Goal: Book appointment/travel/reservation

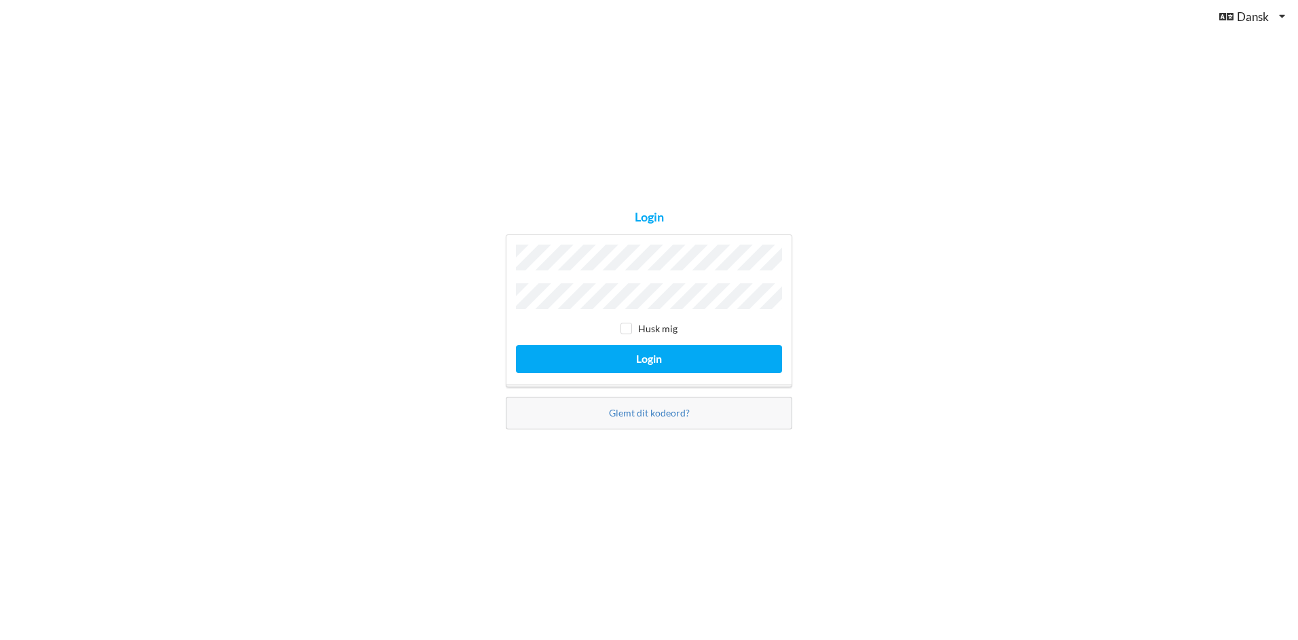
click at [516, 345] on button "Login" at bounding box center [649, 359] width 266 height 28
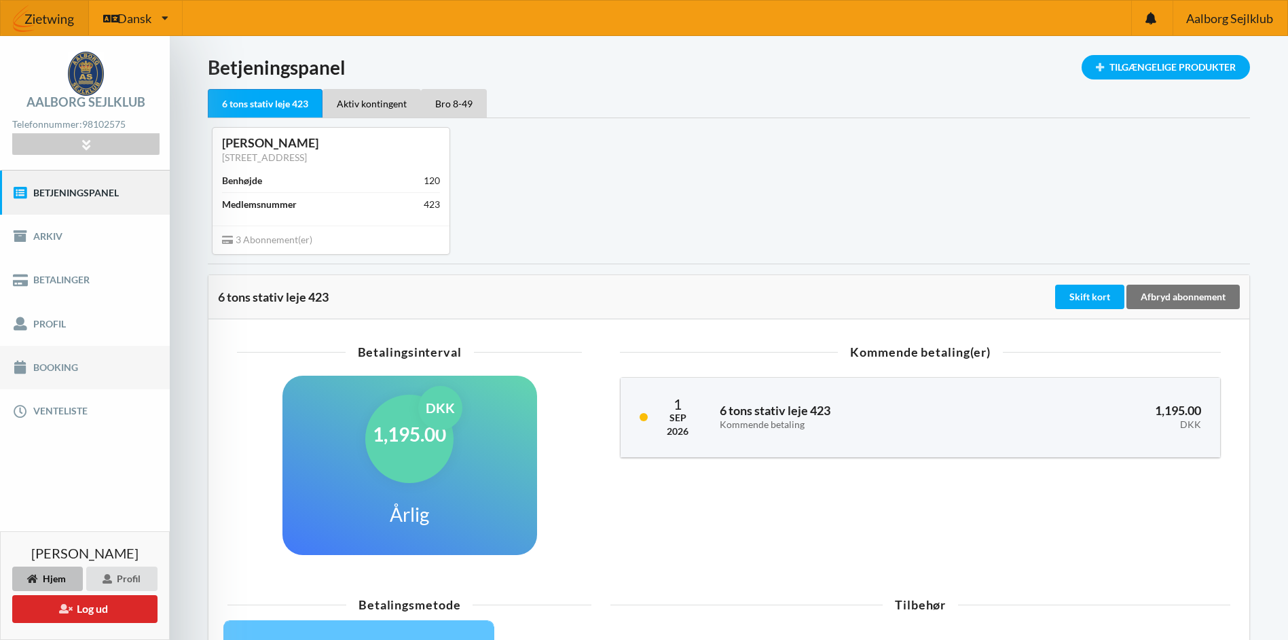
click at [29, 365] on link "Booking" at bounding box center [85, 367] width 170 height 43
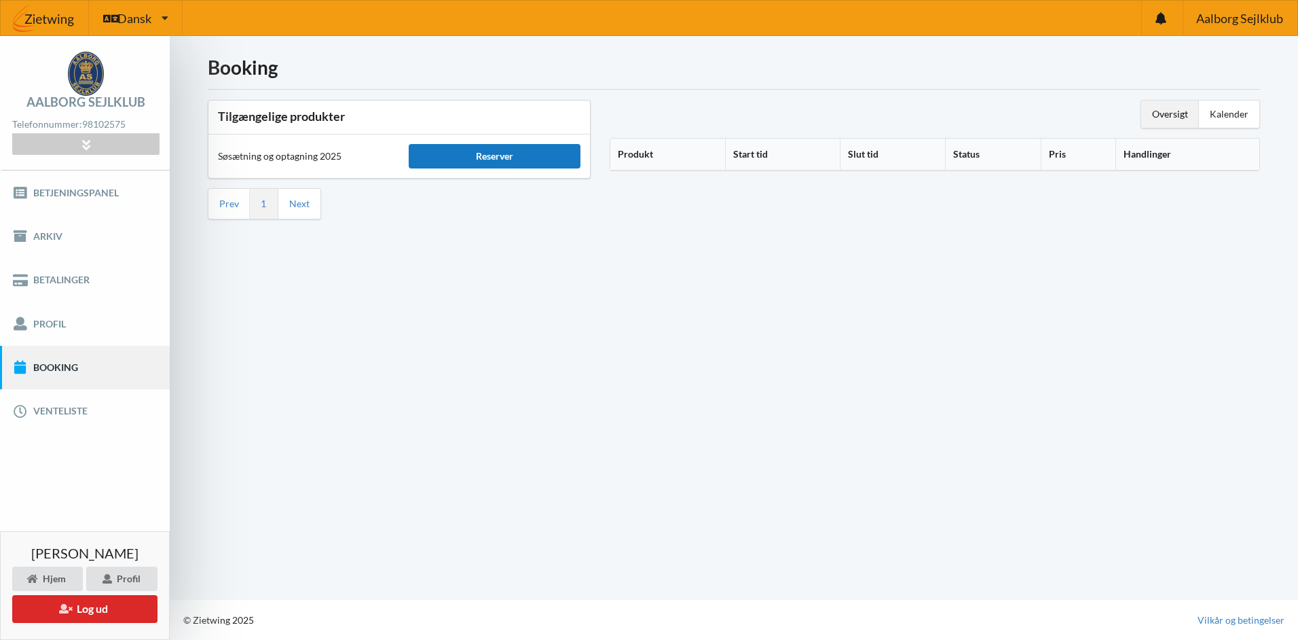
click at [536, 159] on div "Reserver" at bounding box center [495, 156] width 172 height 24
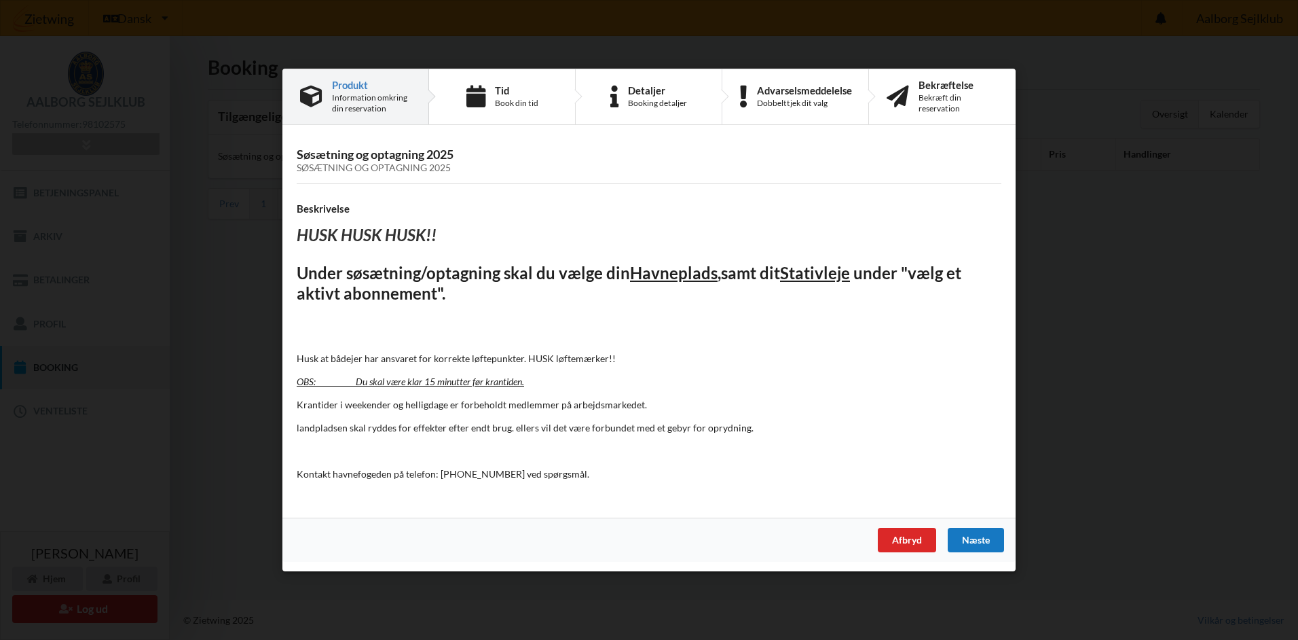
click at [977, 544] on div "Næste" at bounding box center [976, 540] width 56 height 24
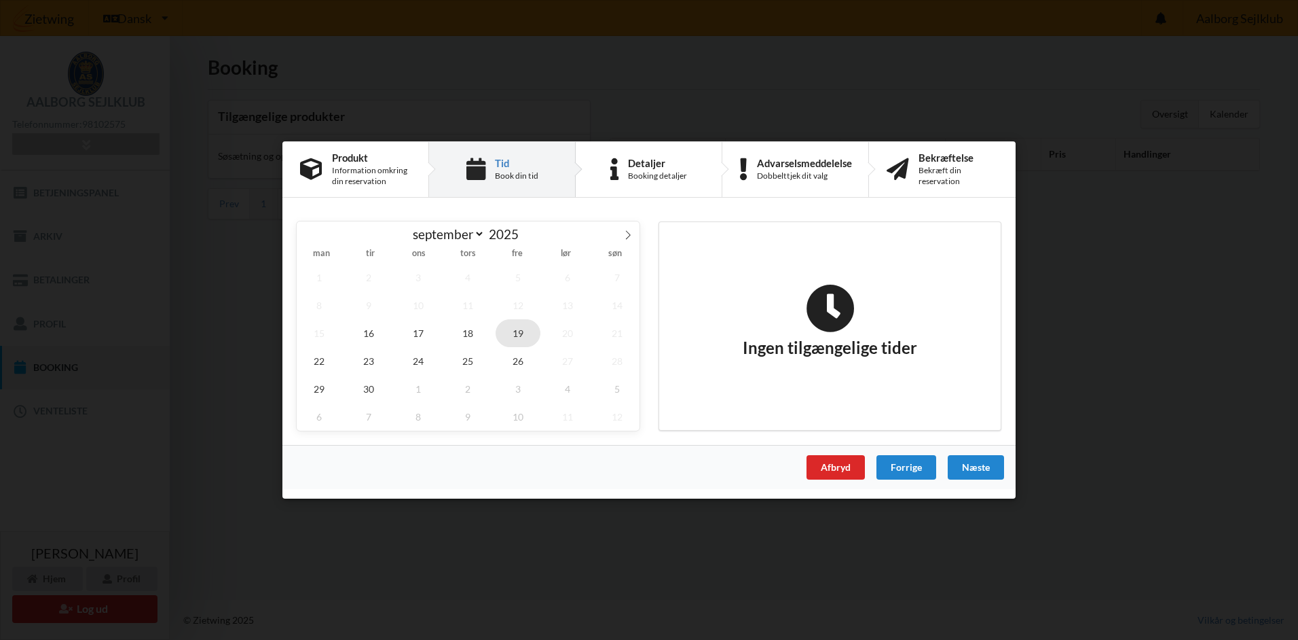
click at [521, 331] on span "19" at bounding box center [518, 333] width 45 height 28
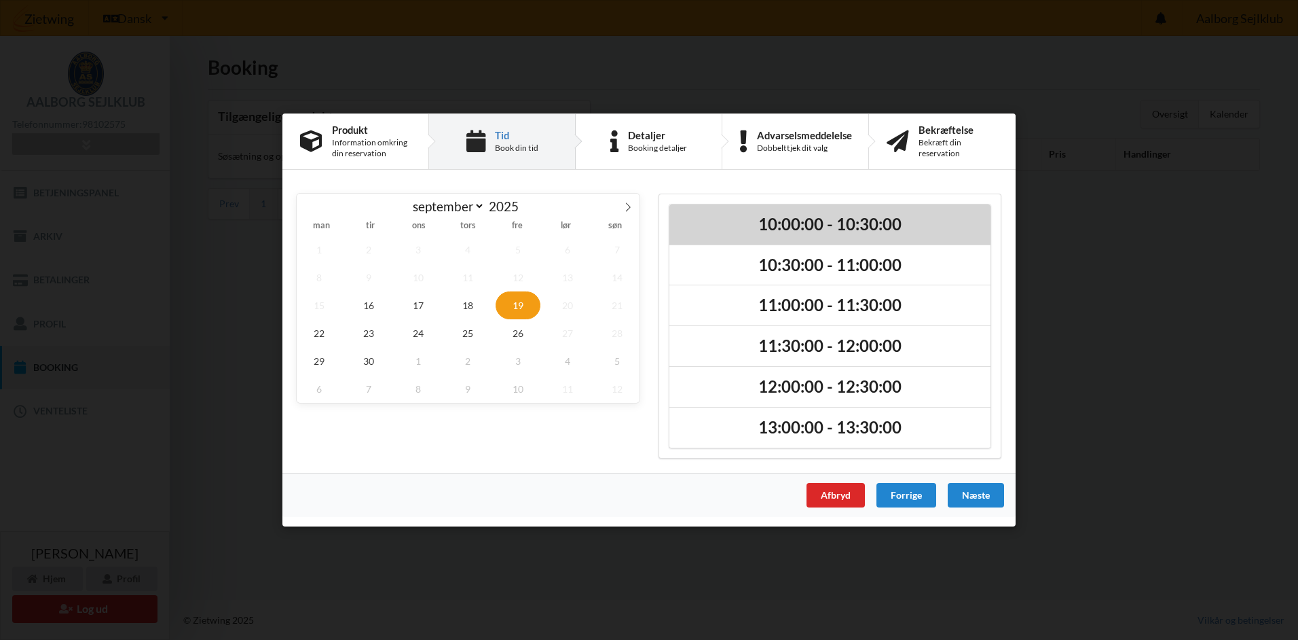
click at [820, 234] on h2 "10:00:00 - 10:30:00" at bounding box center [830, 224] width 302 height 21
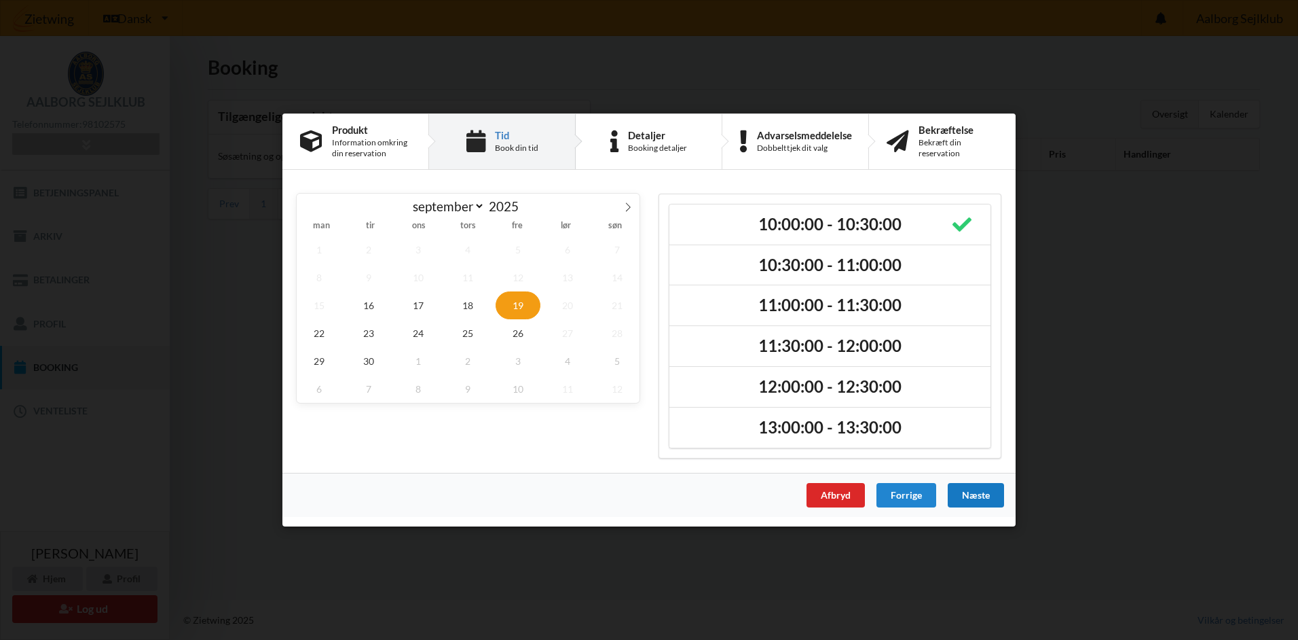
click at [974, 493] on div "Næste" at bounding box center [976, 495] width 56 height 24
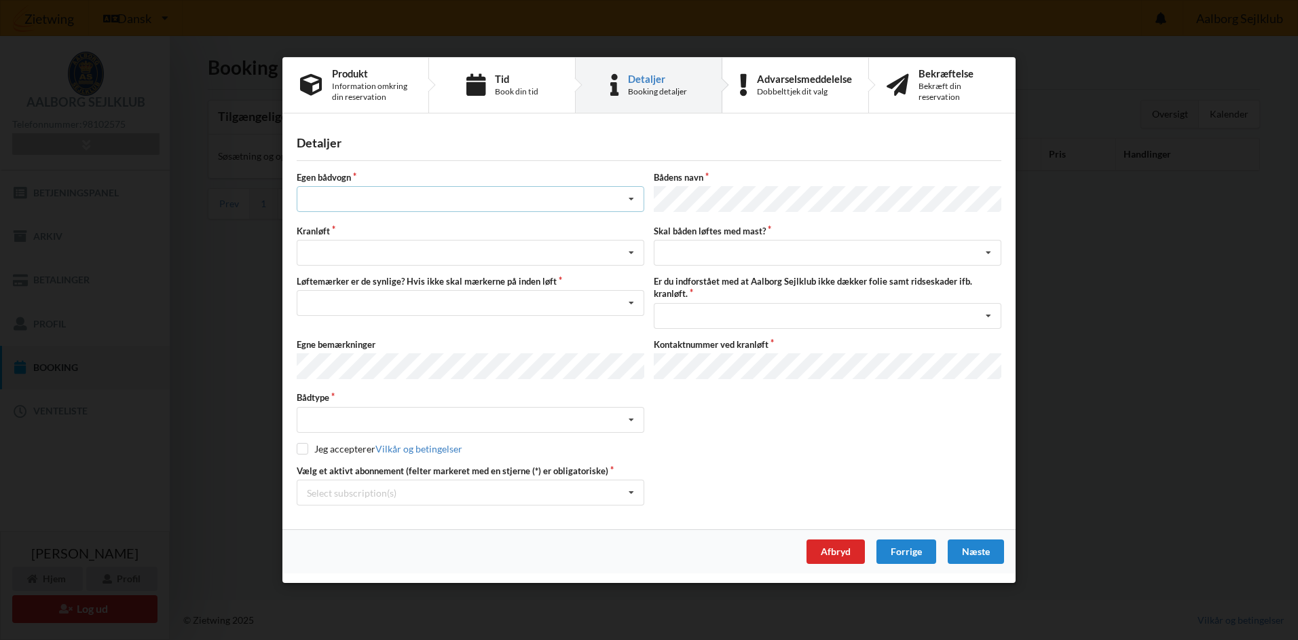
click at [632, 201] on icon at bounding box center [631, 199] width 20 height 25
click at [318, 276] on div "nej" at bounding box center [470, 273] width 346 height 25
click at [641, 253] on icon at bounding box center [631, 252] width 20 height 25
click at [340, 306] on div "Optagning" at bounding box center [470, 302] width 346 height 25
click at [632, 301] on icon at bounding box center [631, 303] width 20 height 25
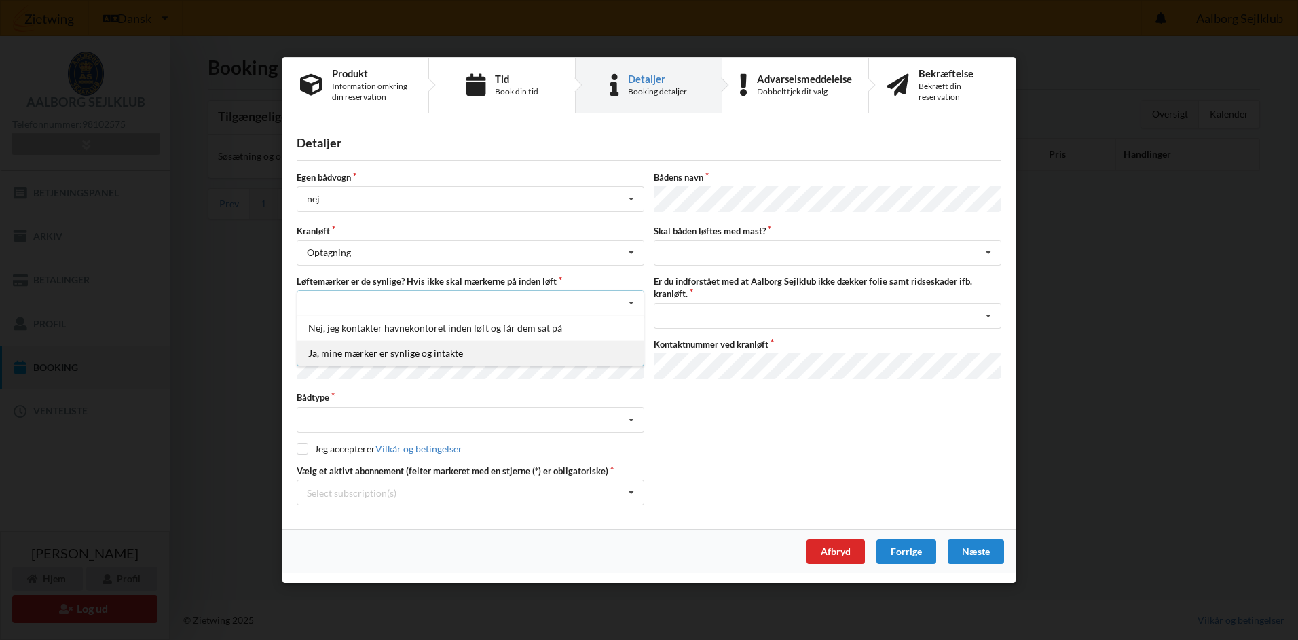
click at [430, 354] on div "Ja, mine mærker er synlige og intakte" at bounding box center [470, 352] width 346 height 25
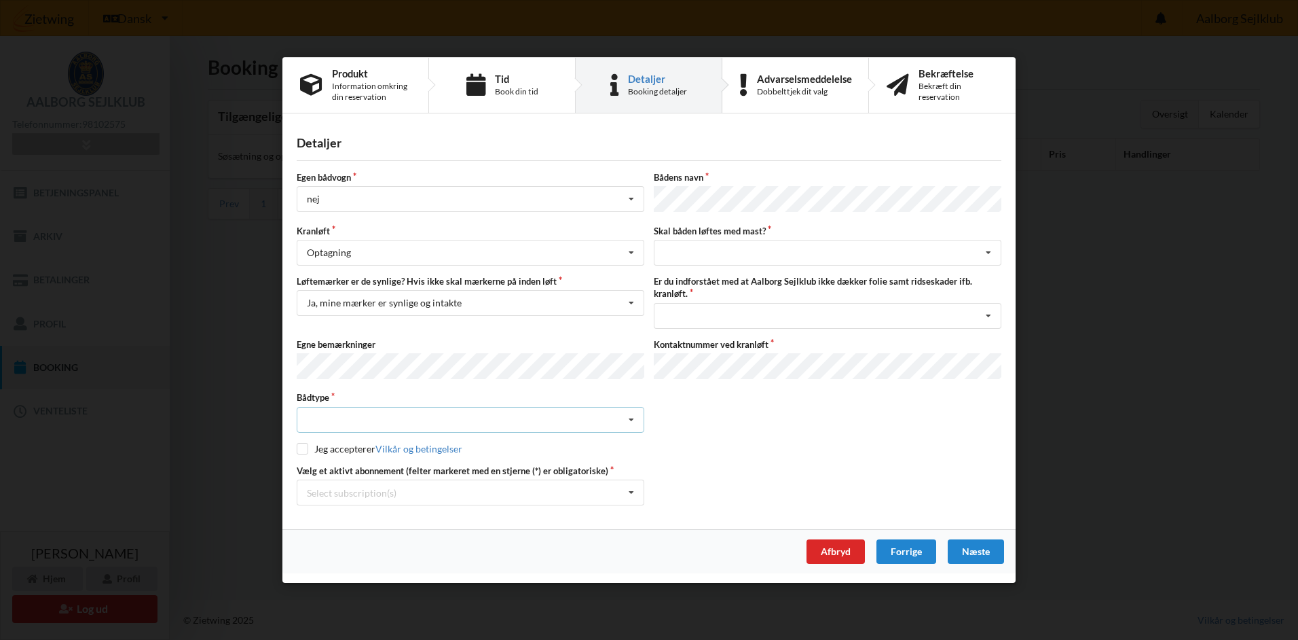
click at [631, 418] on icon at bounding box center [631, 419] width 20 height 25
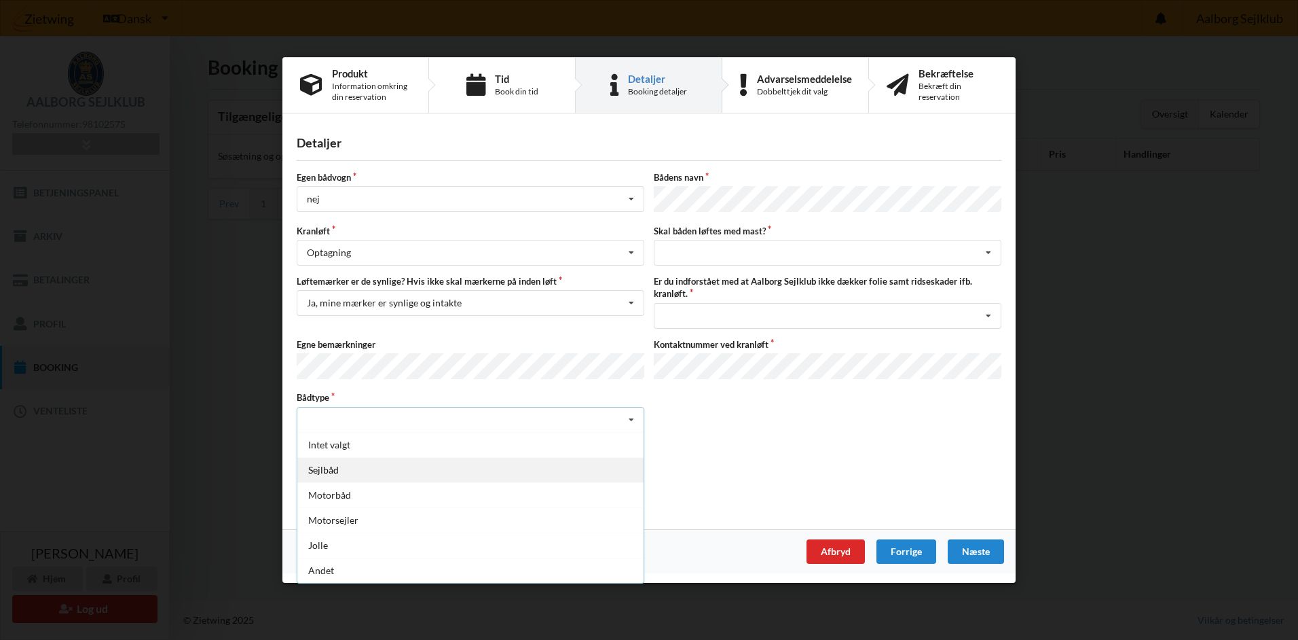
click at [318, 469] on div "Sejlbåd" at bounding box center [470, 468] width 346 height 25
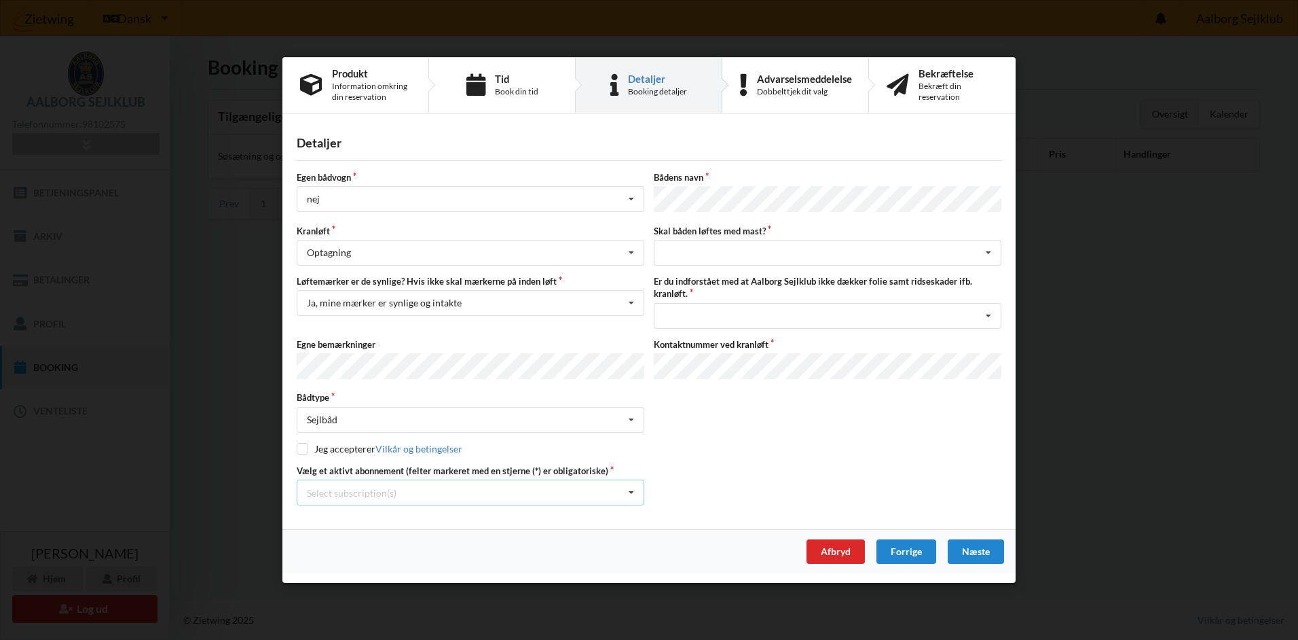
click at [631, 488] on icon at bounding box center [631, 492] width 20 height 25
click at [332, 517] on div "* 6 tons stativ leje 423" at bounding box center [470, 517] width 346 height 25
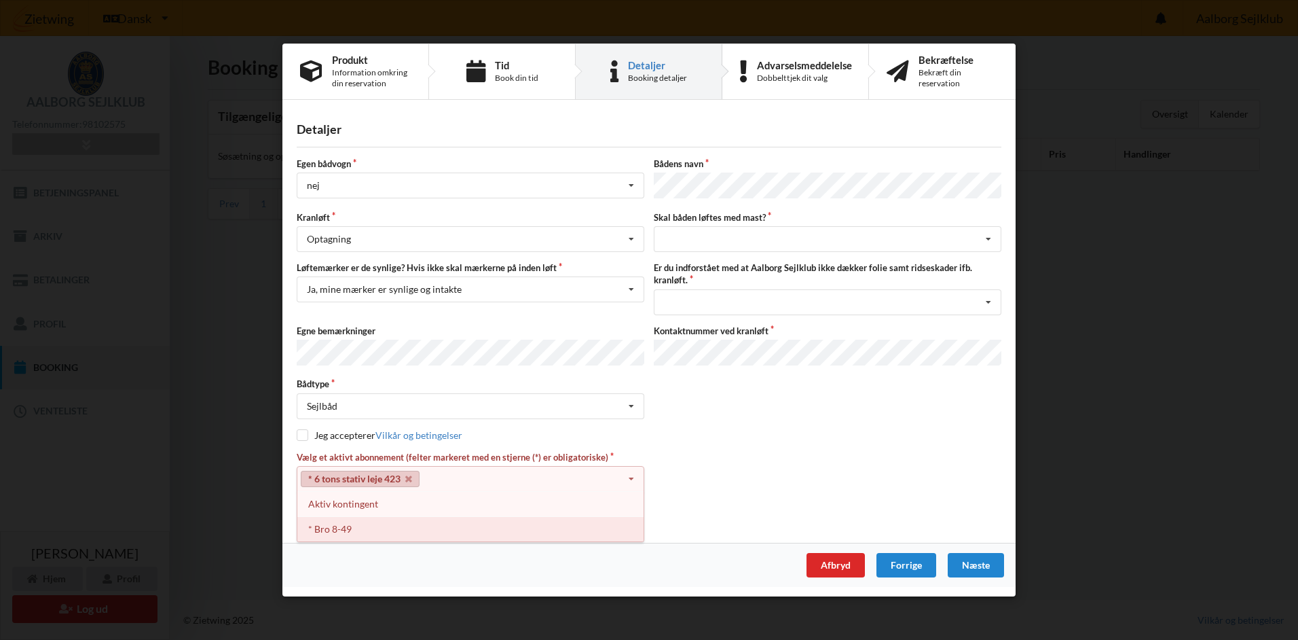
click at [333, 525] on div "* Bro 8-49" at bounding box center [470, 529] width 346 height 25
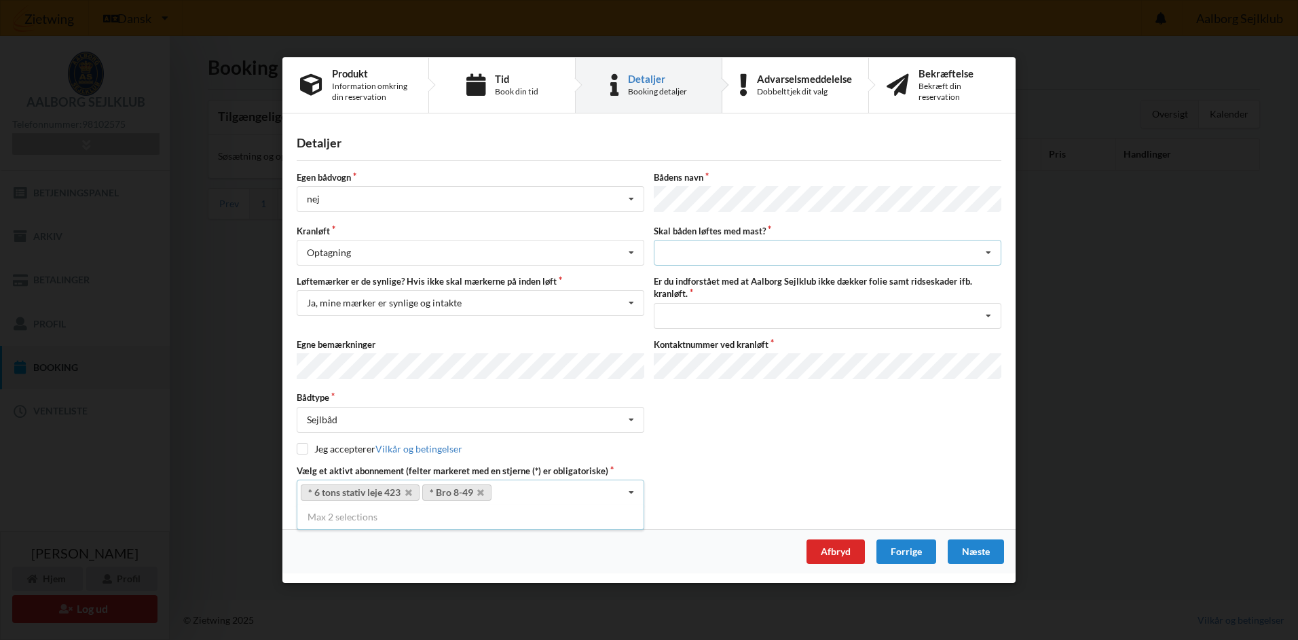
click at [783, 243] on div "intet valg ja nej" at bounding box center [828, 253] width 348 height 26
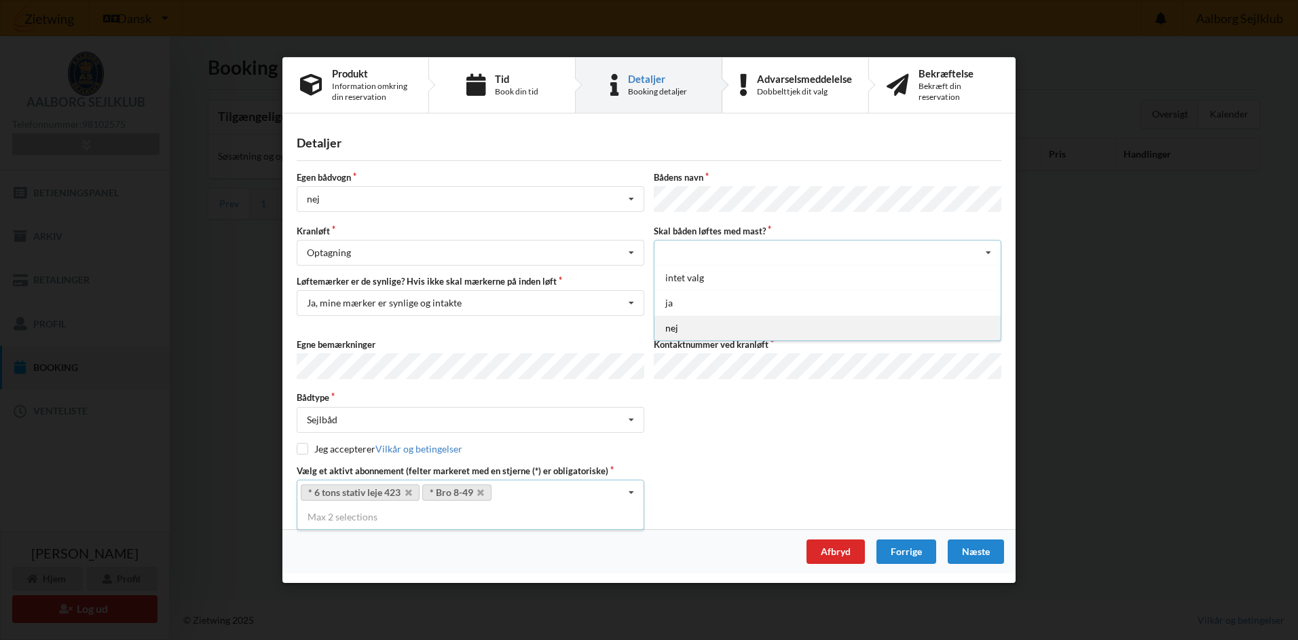
click at [677, 327] on div "nej" at bounding box center [828, 327] width 346 height 25
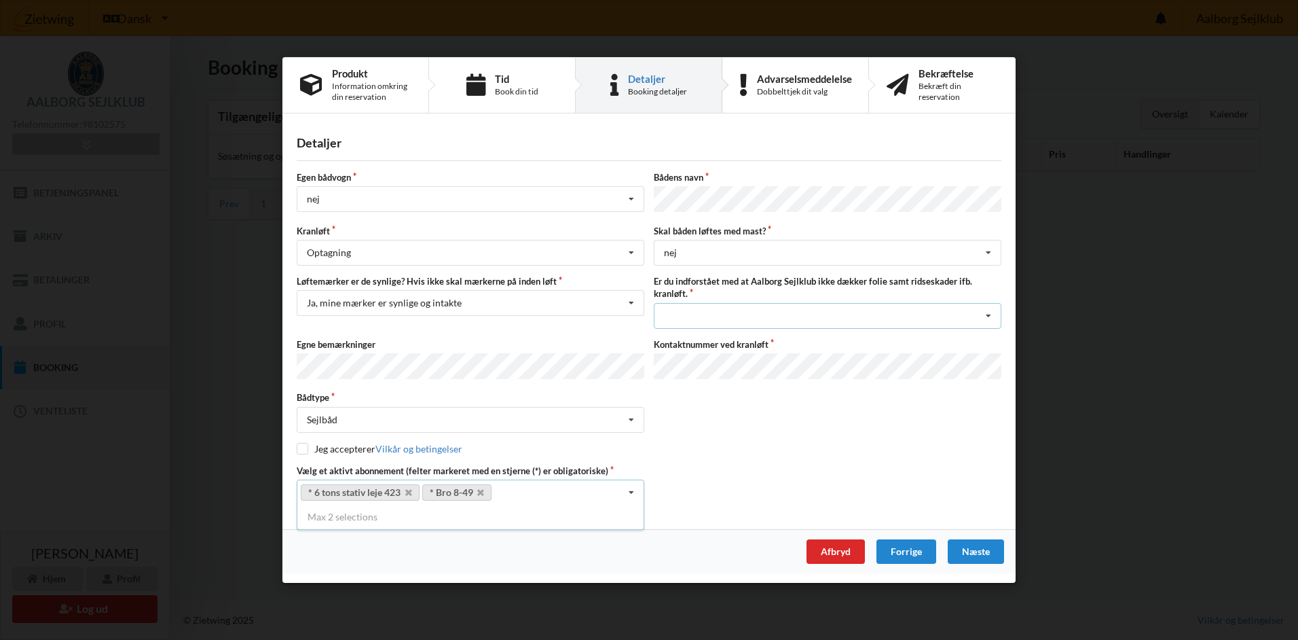
click at [989, 314] on icon at bounding box center [988, 315] width 20 height 25
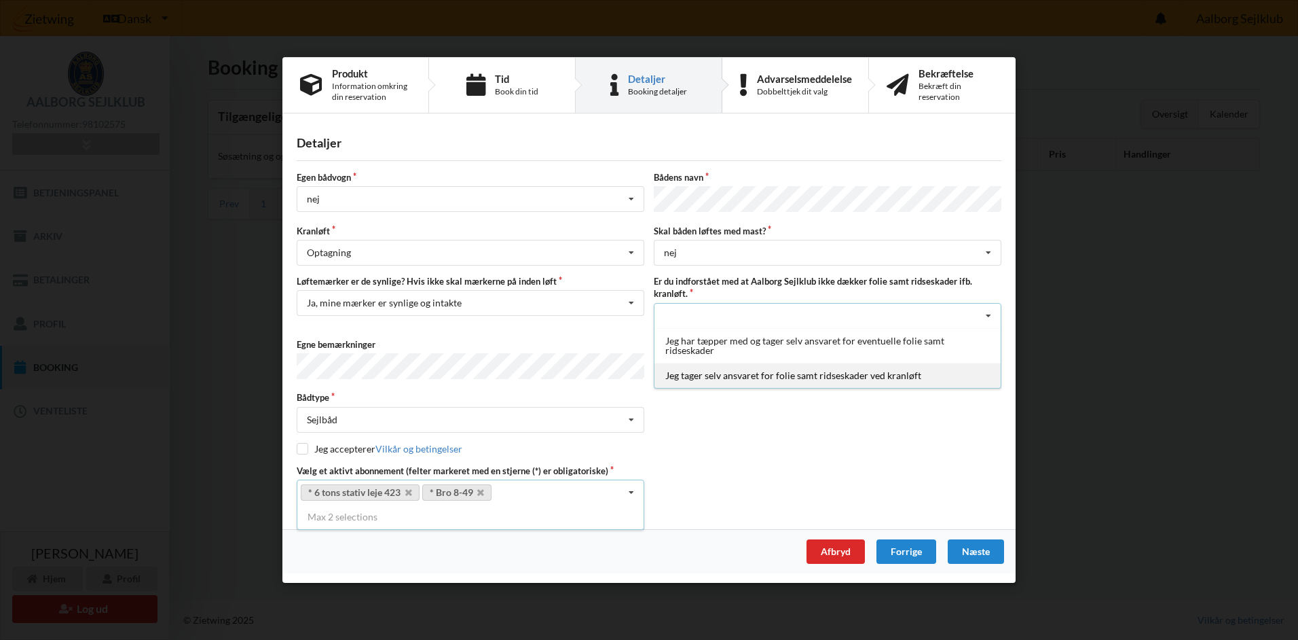
click at [862, 376] on div "Jeg tager selv ansvaret for folie samt ridseskader ved kranløft" at bounding box center [828, 374] width 346 height 25
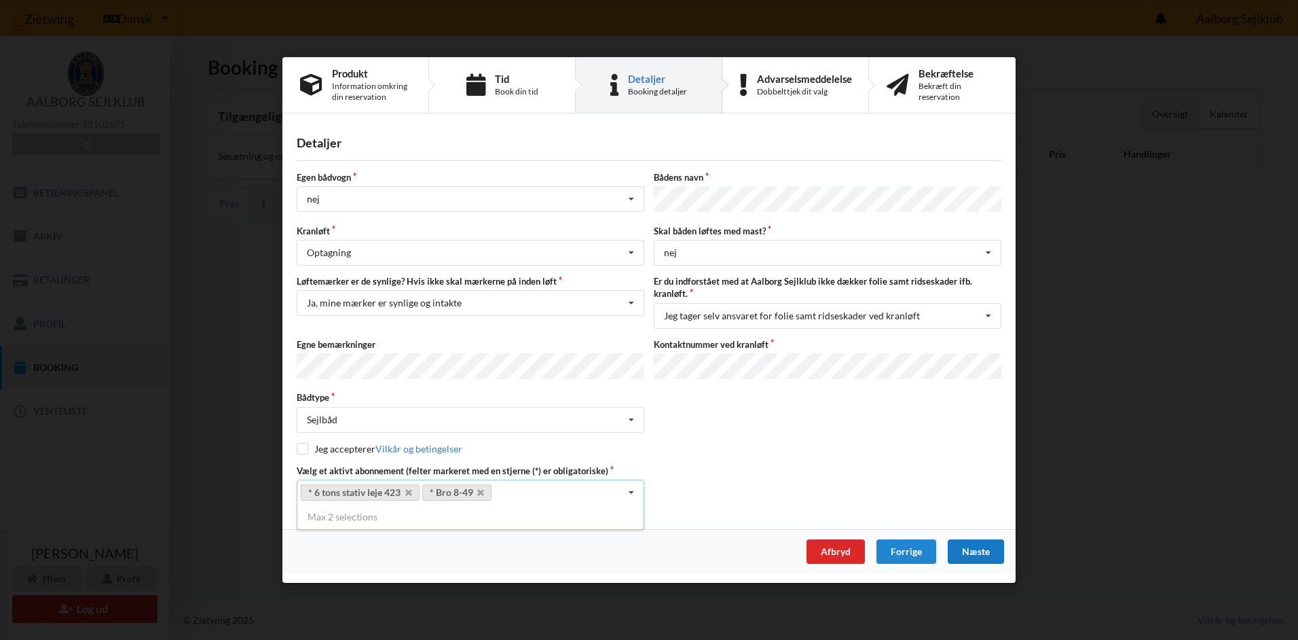
click at [976, 540] on div "Næste" at bounding box center [976, 551] width 56 height 24
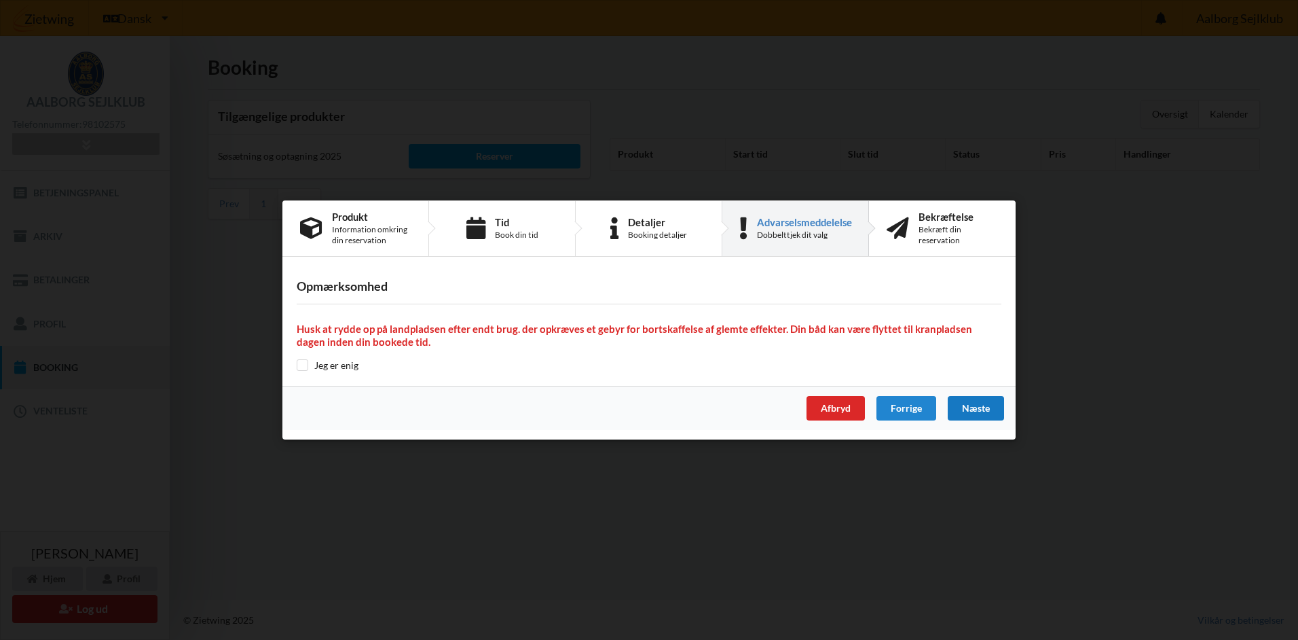
click at [968, 406] on div "Næste" at bounding box center [976, 408] width 56 height 24
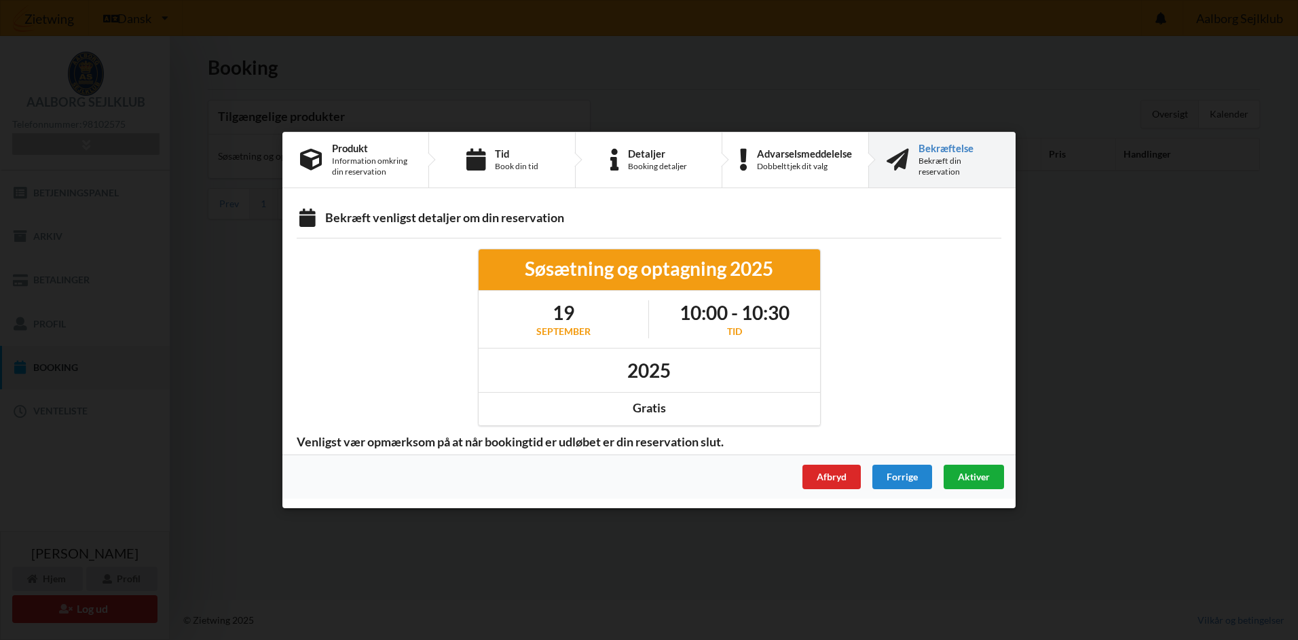
click at [979, 466] on div "Aktiver" at bounding box center [974, 476] width 60 height 24
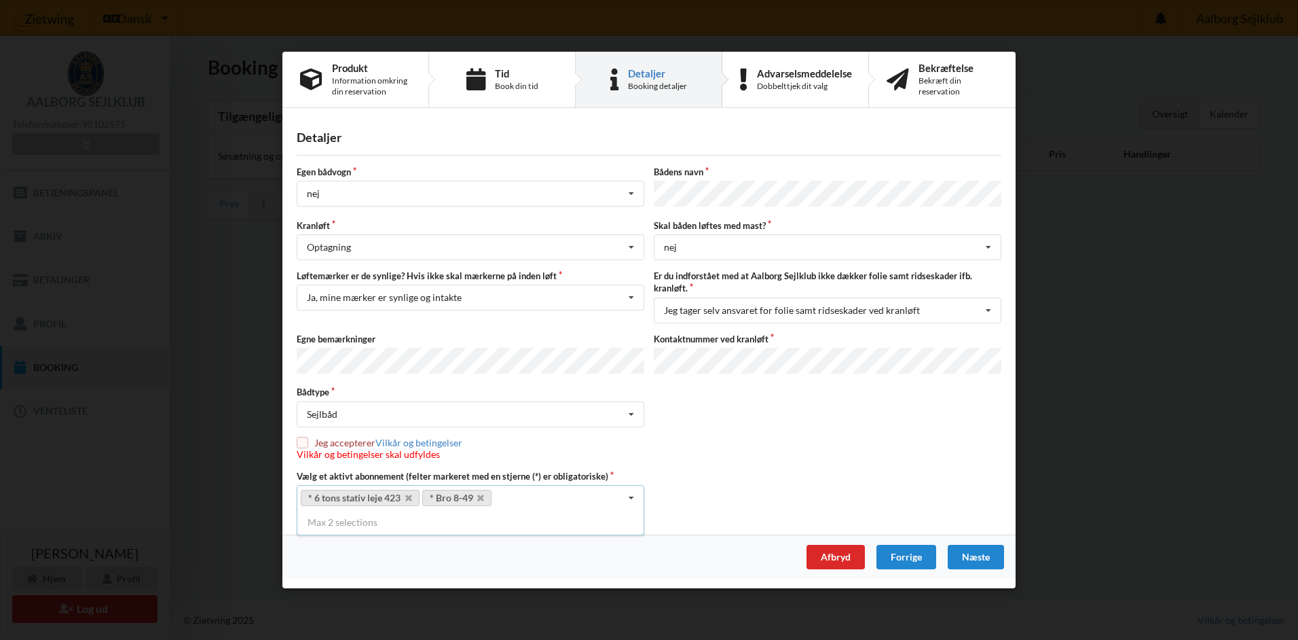
click at [303, 437] on input "checkbox" at bounding box center [303, 442] width 12 height 12
checkbox input "true"
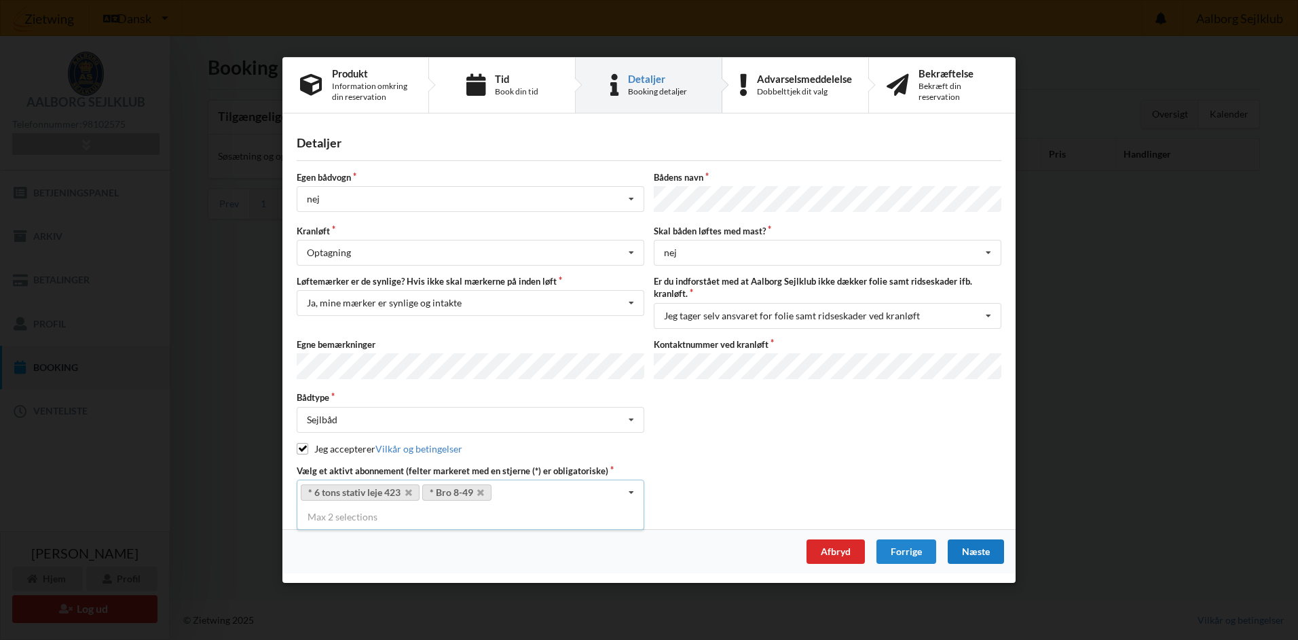
click at [982, 551] on div "Næste" at bounding box center [976, 551] width 56 height 24
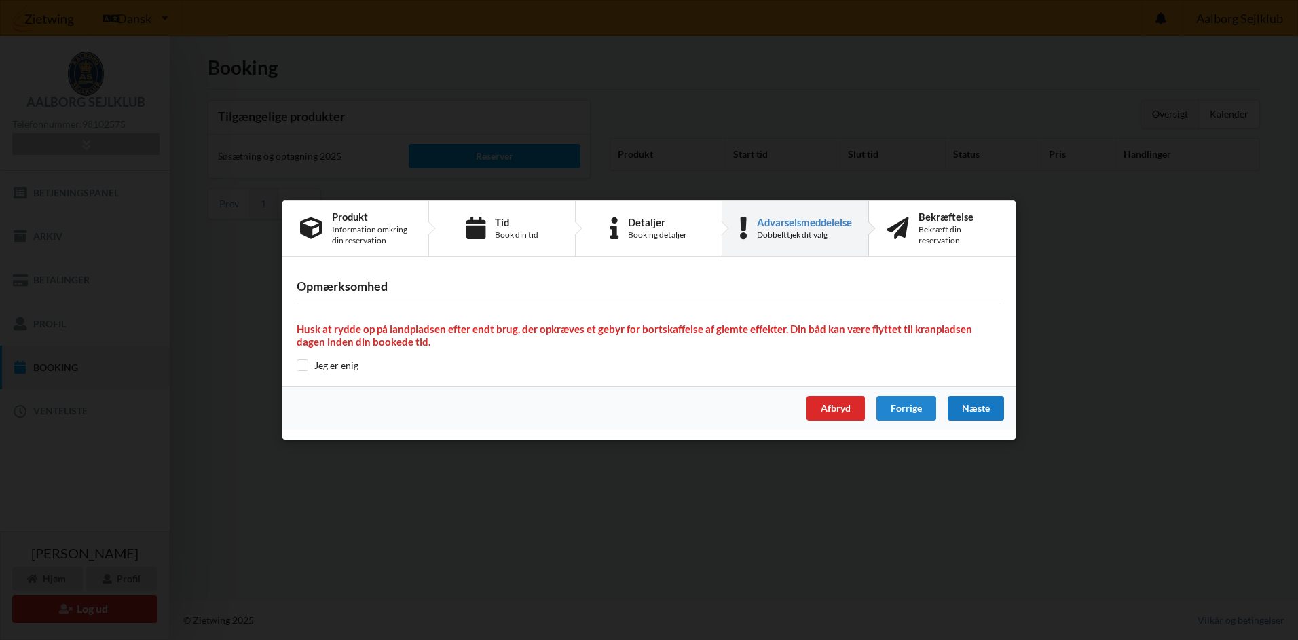
click at [975, 411] on div "Næste" at bounding box center [976, 408] width 56 height 24
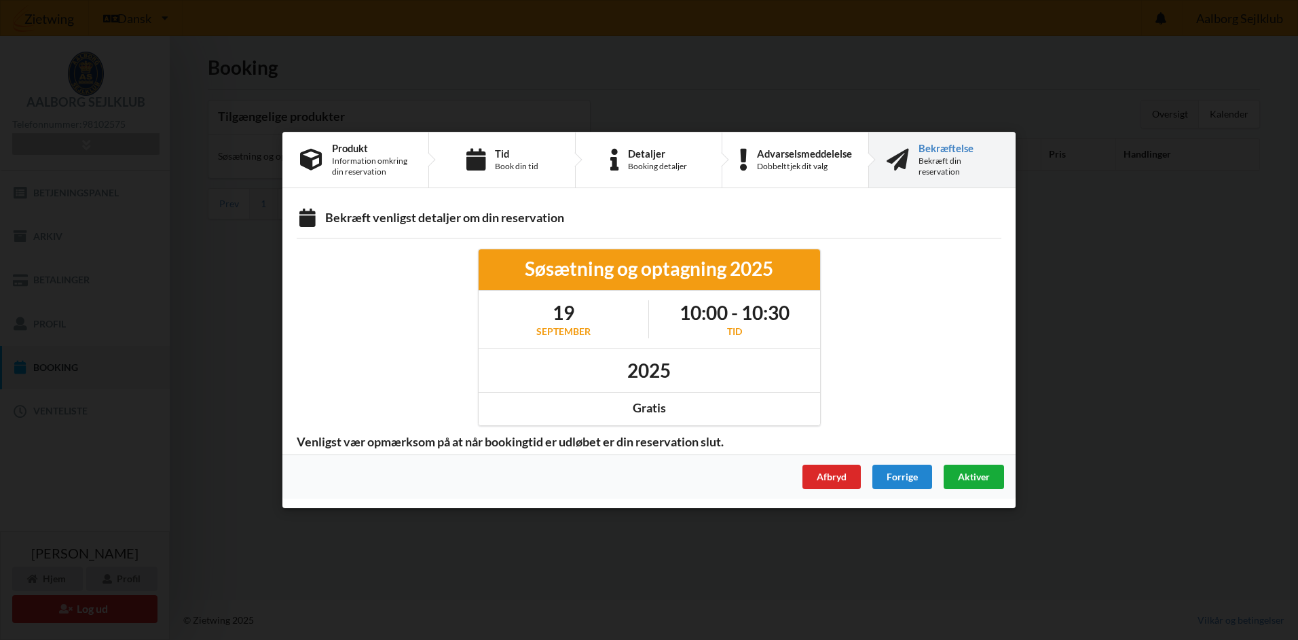
click at [978, 477] on span "Aktiver" at bounding box center [974, 477] width 32 height 12
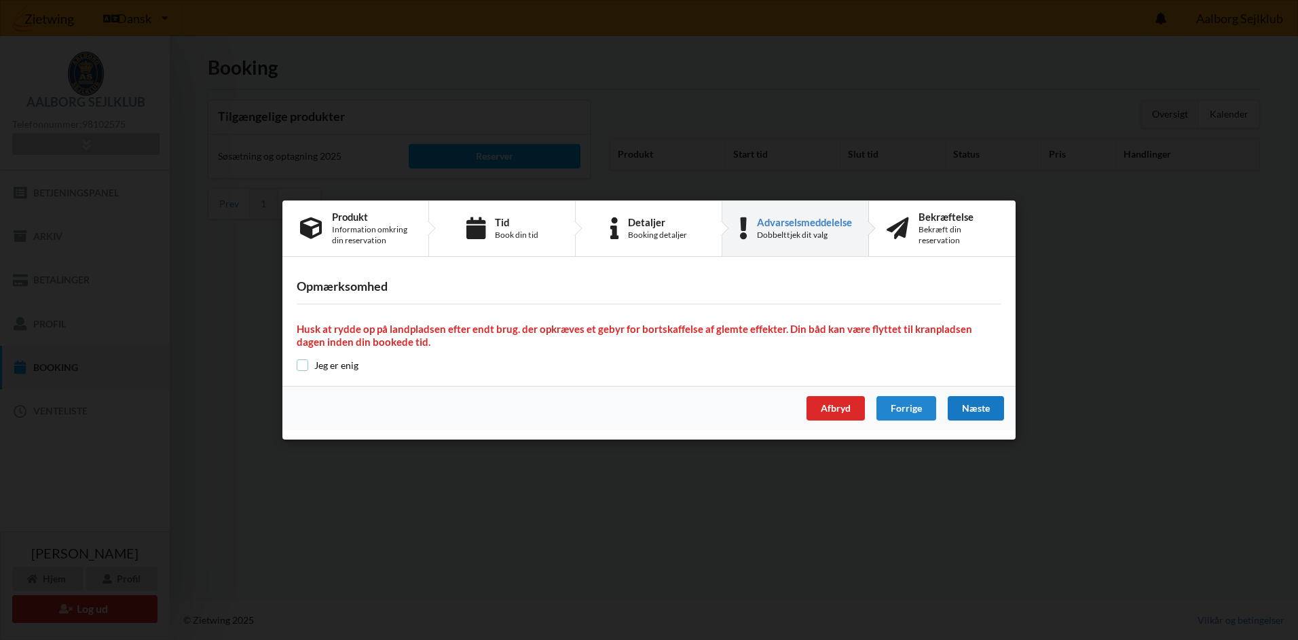
click at [302, 365] on input "checkbox" at bounding box center [303, 365] width 12 height 12
checkbox input "true"
click at [975, 401] on div "Næste" at bounding box center [976, 408] width 56 height 24
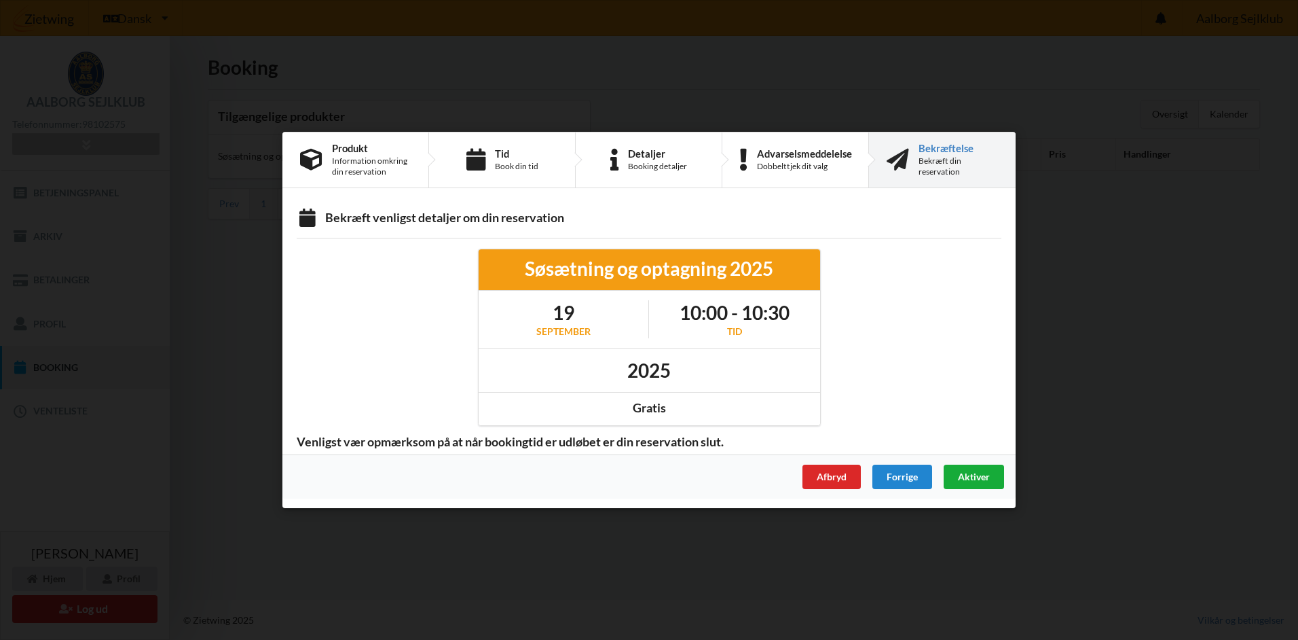
click at [984, 466] on div "Aktiver" at bounding box center [974, 476] width 60 height 24
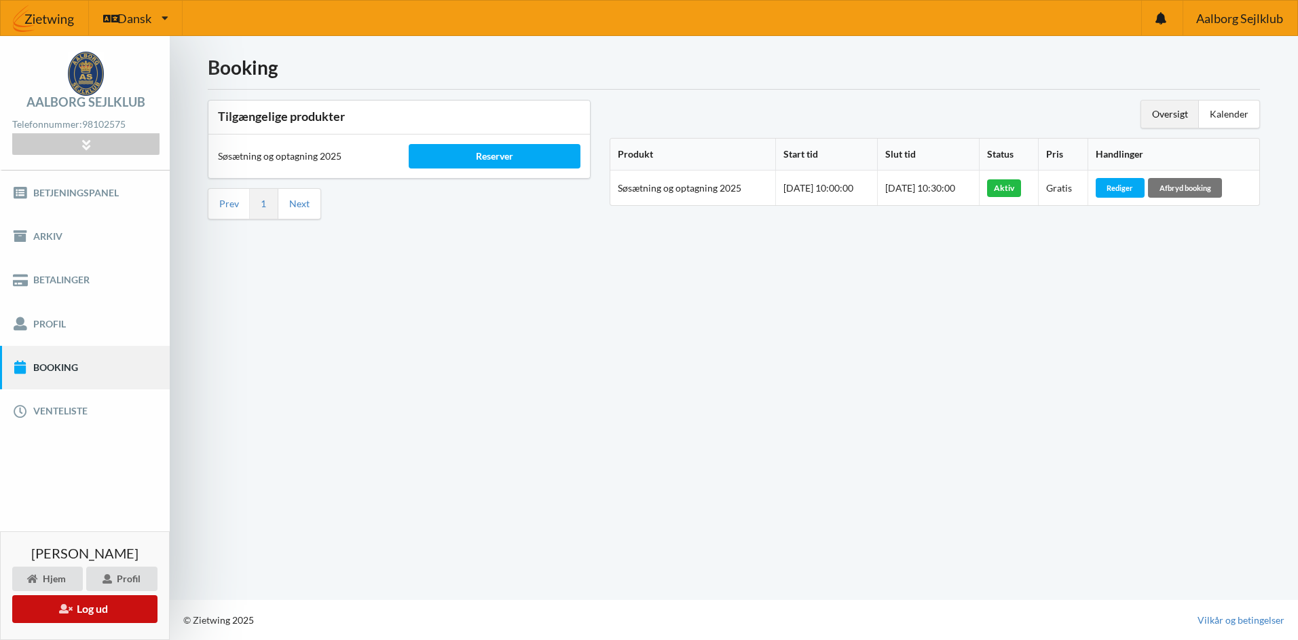
click at [81, 608] on button "Log ud" at bounding box center [84, 609] width 145 height 28
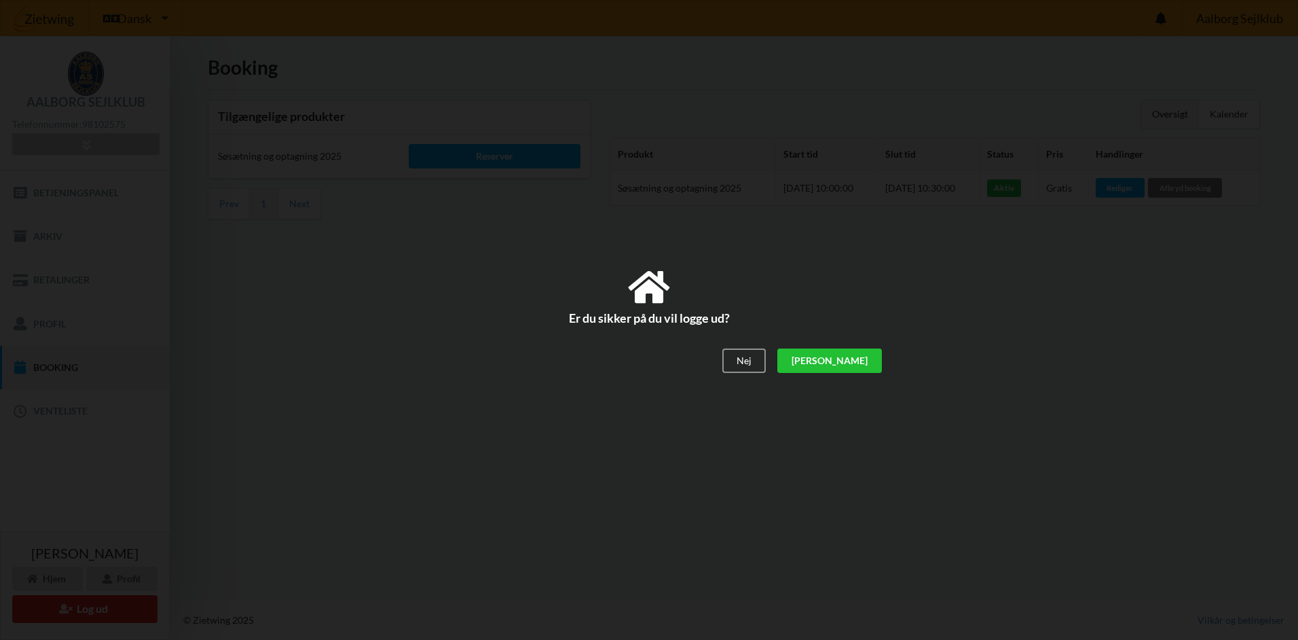
click at [860, 359] on div "[PERSON_NAME]" at bounding box center [829, 361] width 105 height 24
